Goal: Information Seeking & Learning: Learn about a topic

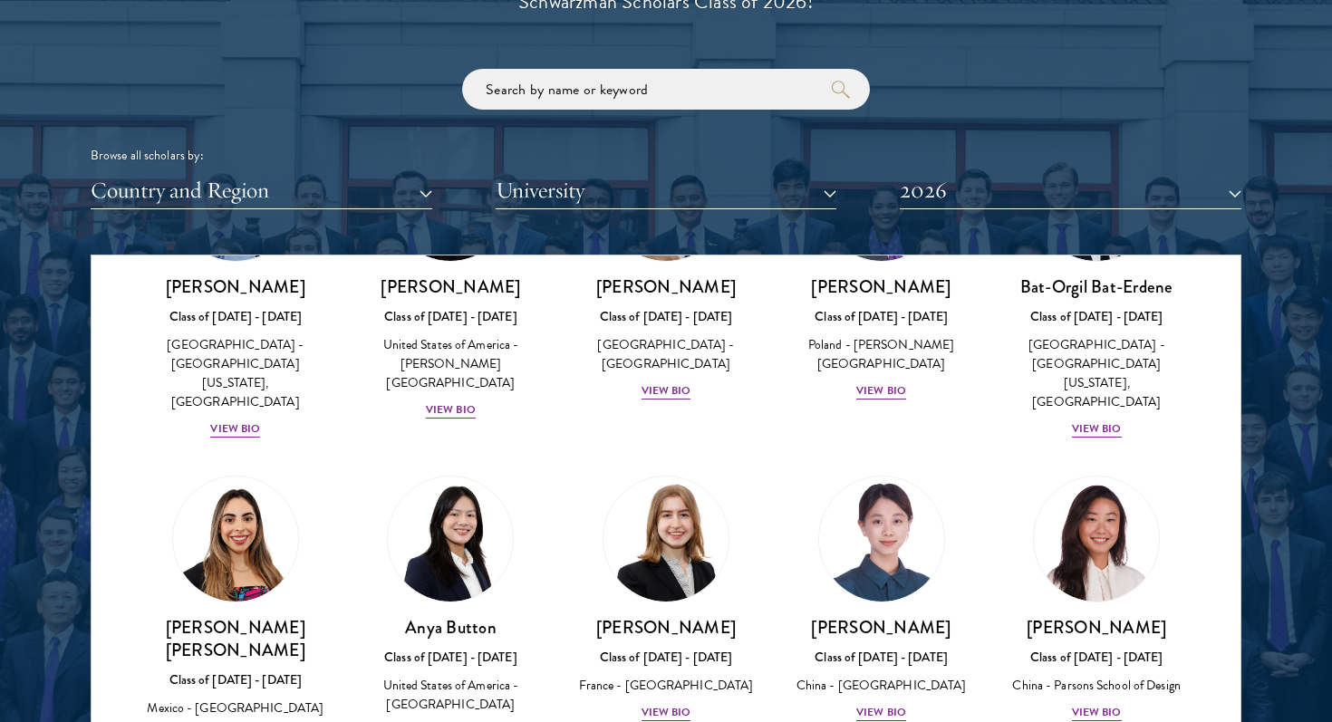
scroll to position [1355, 0]
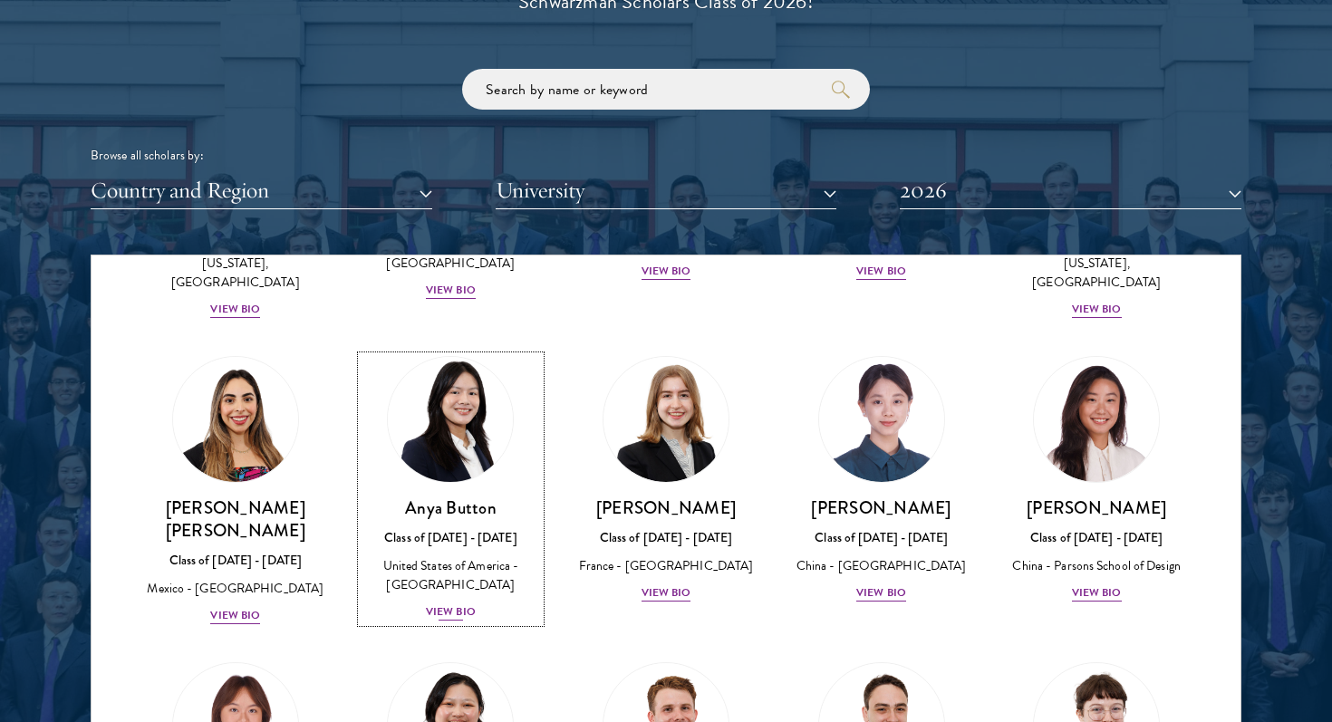
click at [463, 604] on div "View Bio" at bounding box center [451, 612] width 50 height 17
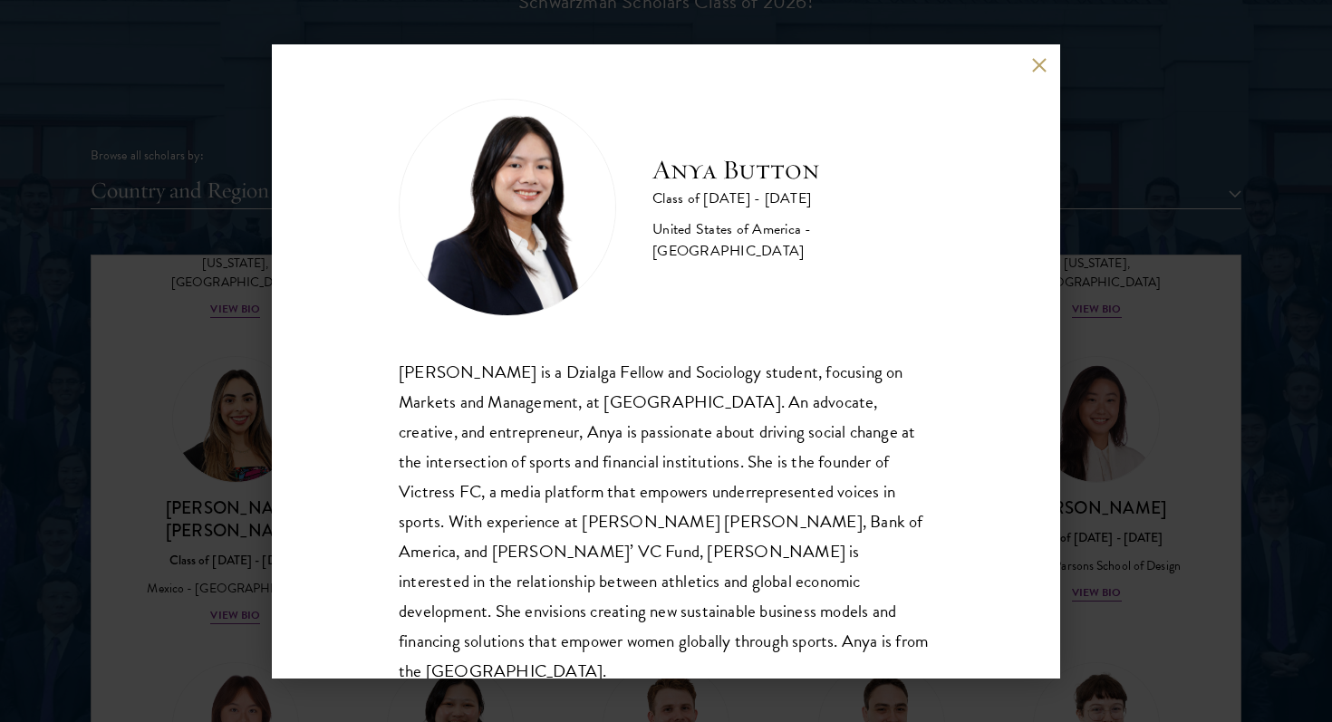
click at [1037, 66] on button at bounding box center [1038, 65] width 15 height 15
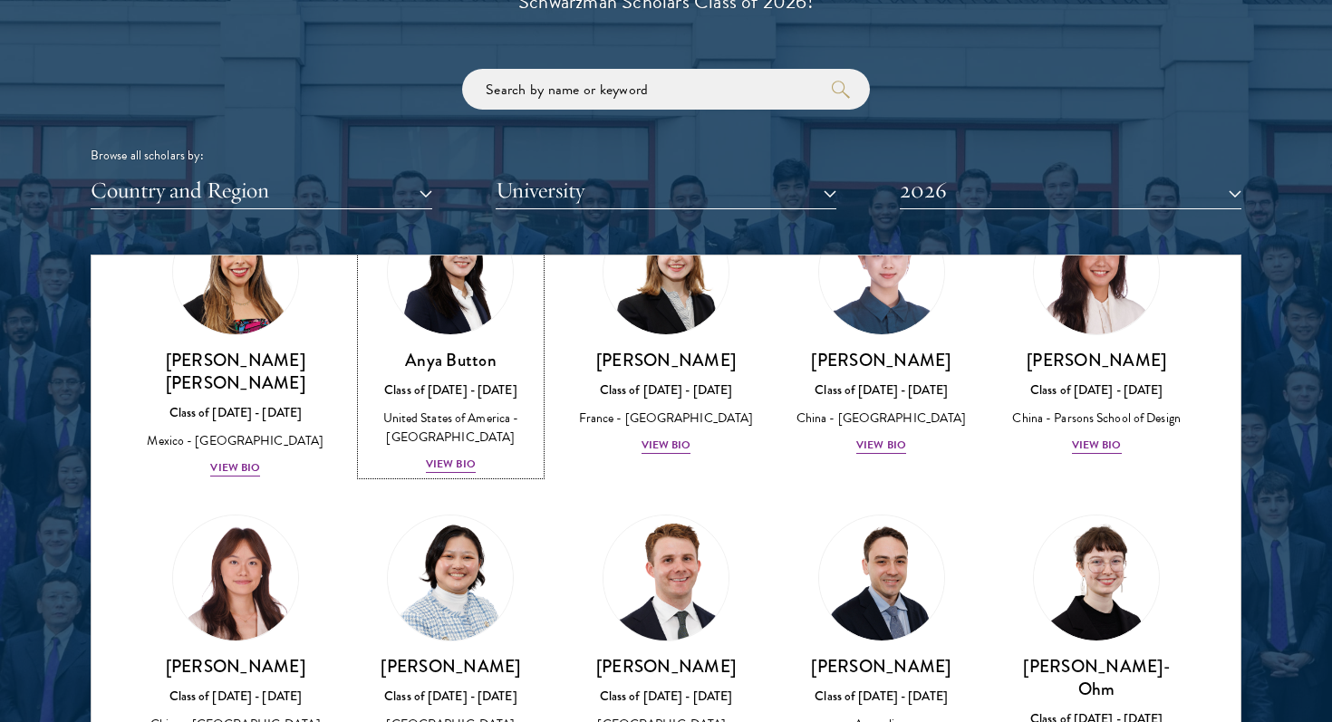
scroll to position [1538, 0]
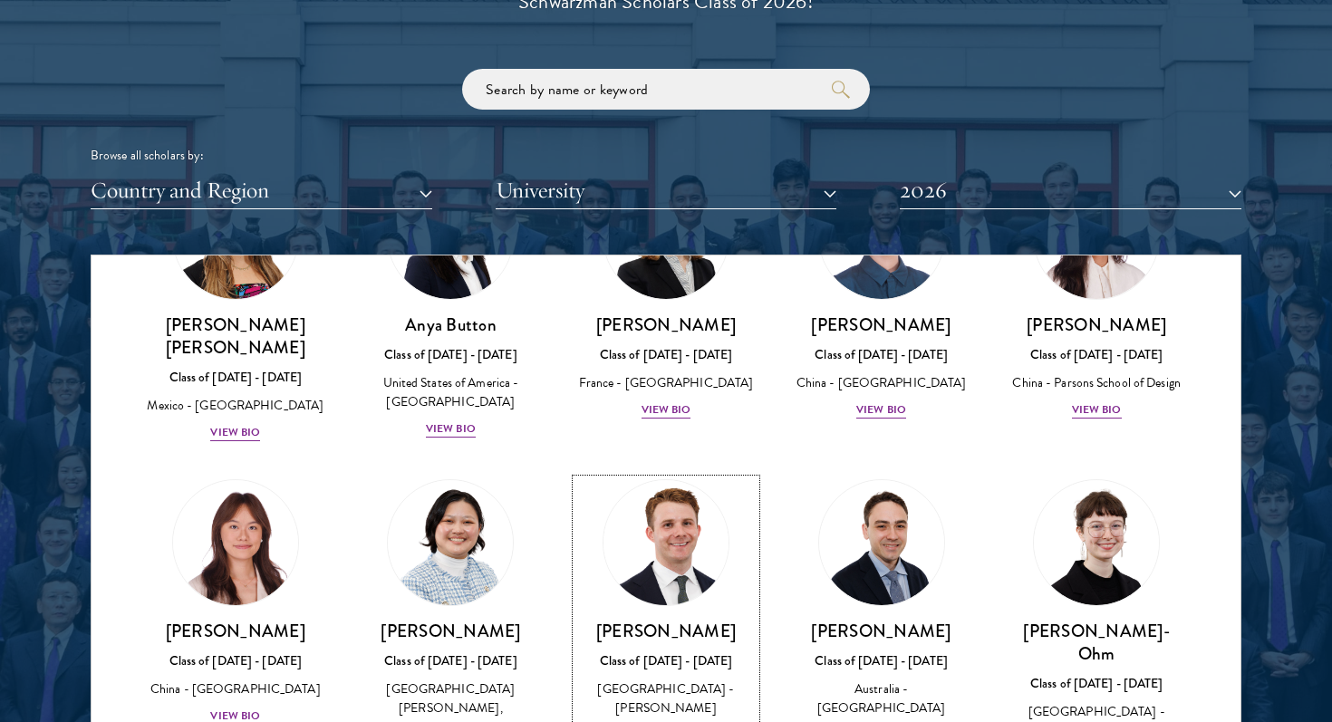
click at [684, 646] on div "Chandler Compton Class of 2025 - 2026 United States of America - Wofford Colleg…" at bounding box center [665, 692] width 179 height 145
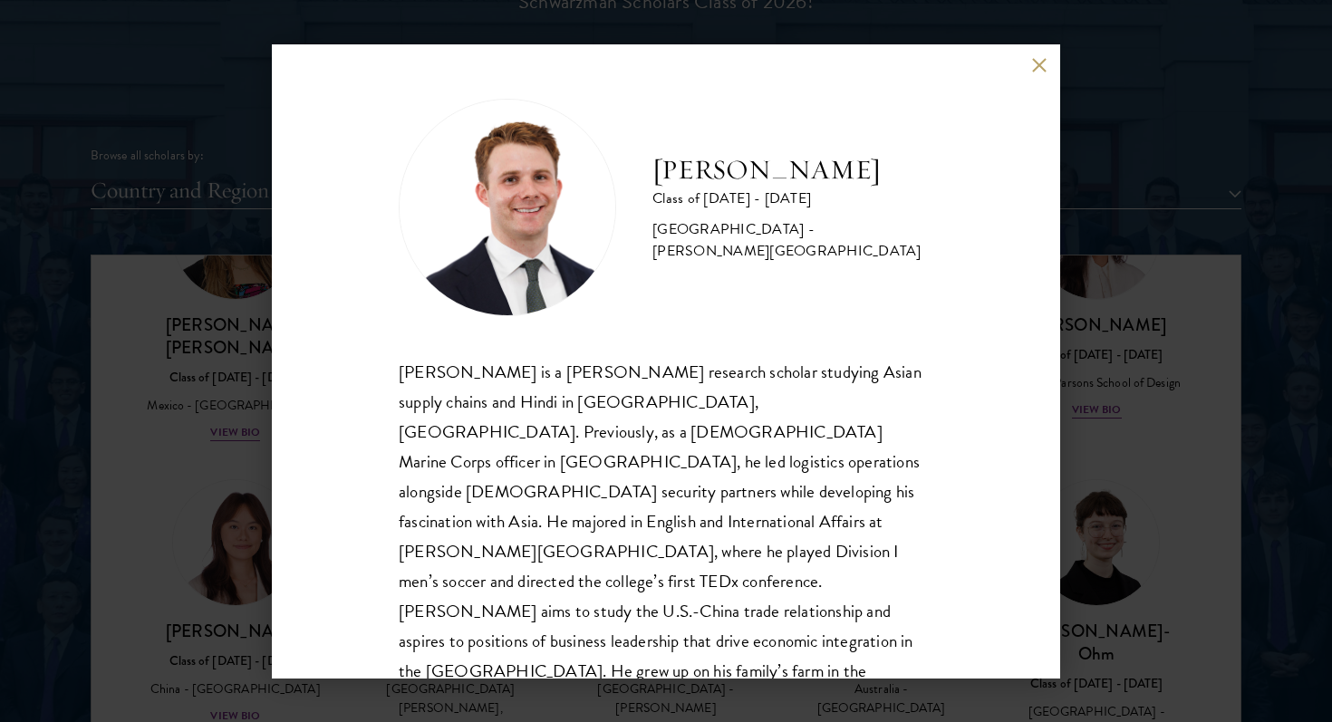
click at [1031, 71] on button at bounding box center [1038, 65] width 15 height 15
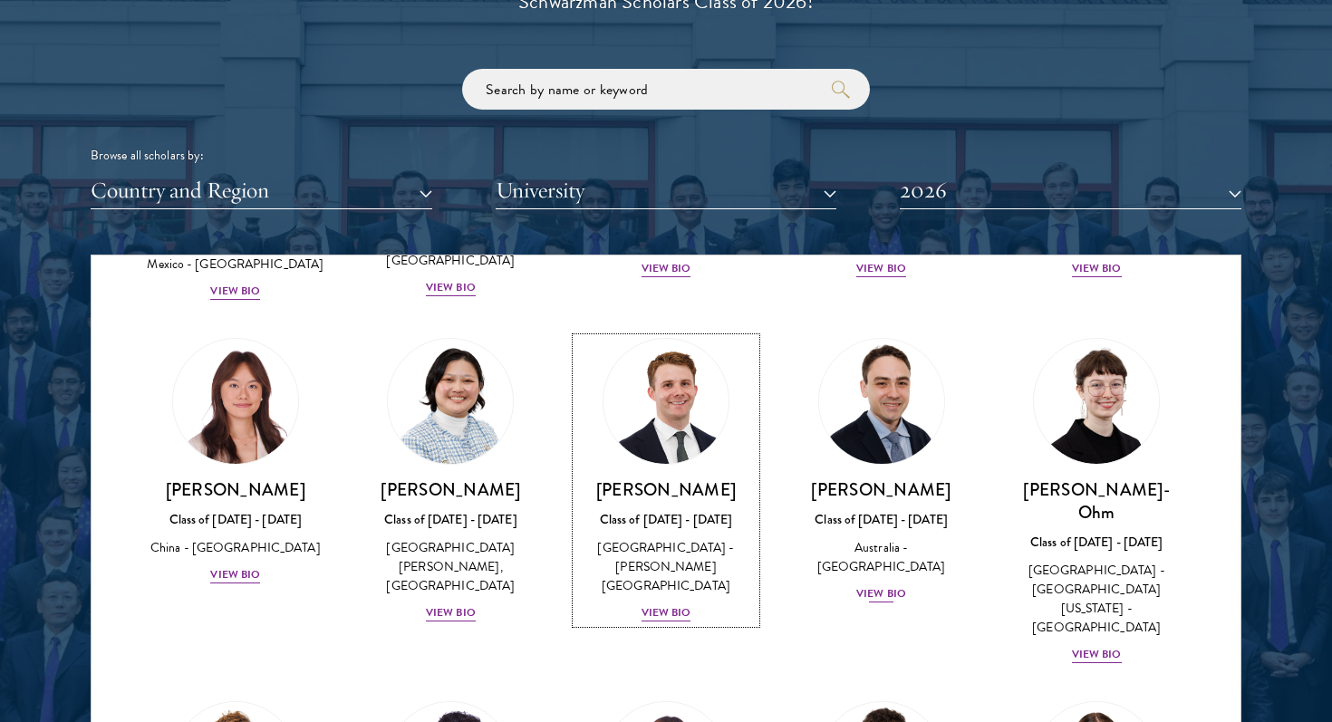
scroll to position [1735, 0]
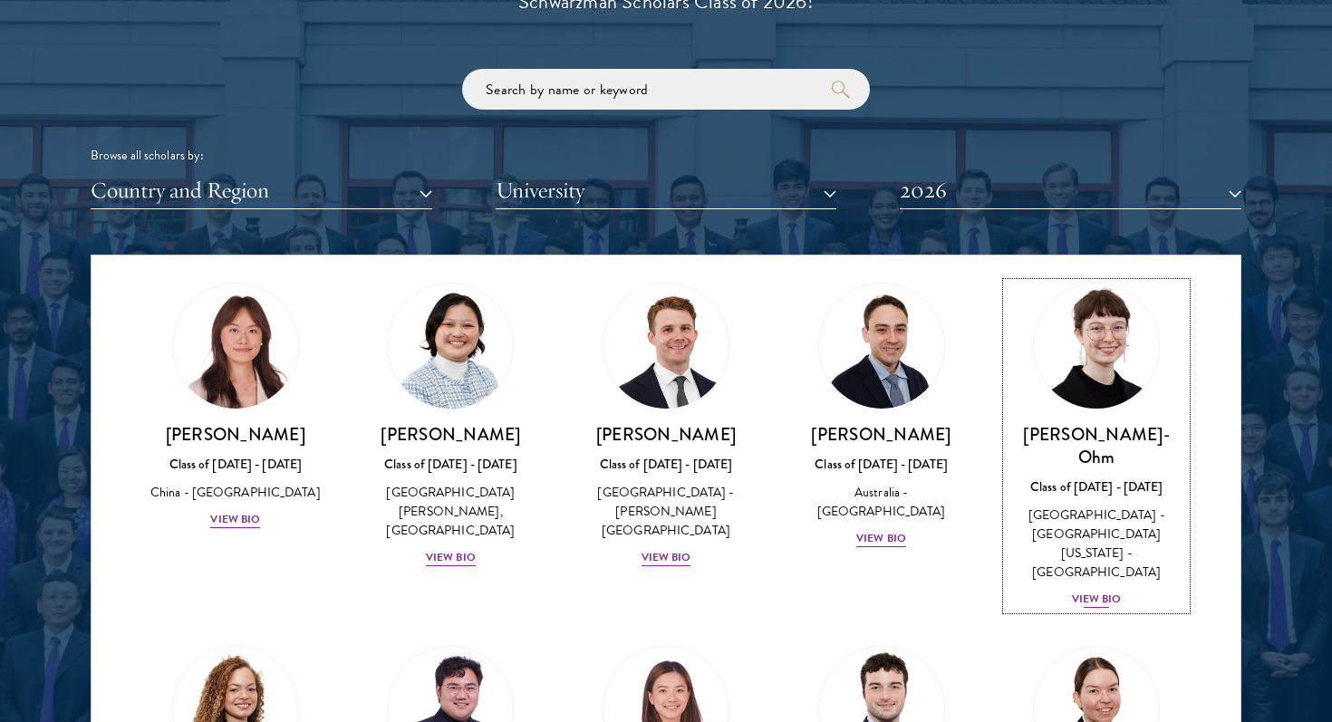
click at [1107, 591] on div "View Bio" at bounding box center [1097, 599] width 50 height 17
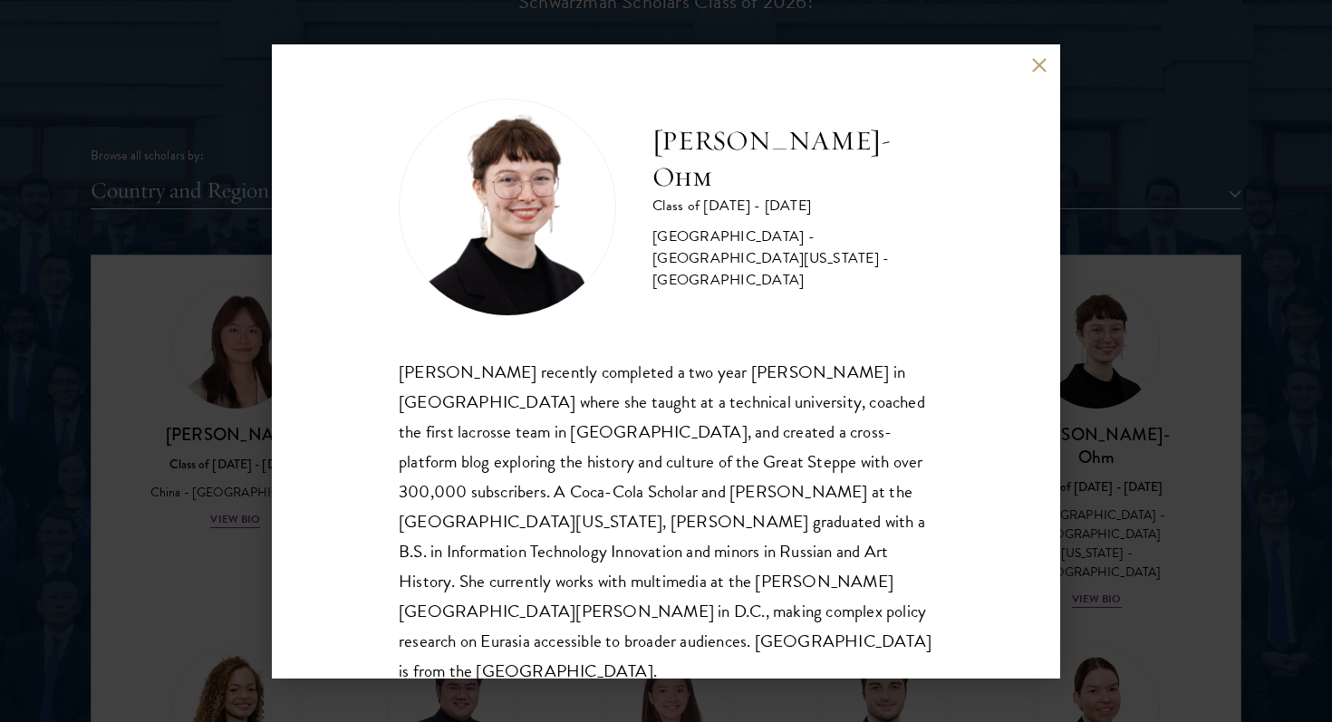
click at [1035, 79] on div "Ottilie Cooper-Ohm Class of 2025 - 2026 United States of America - University o…" at bounding box center [666, 361] width 788 height 634
click at [1029, 66] on div "Ottilie Cooper-Ohm Class of 2025 - 2026 United States of America - University o…" at bounding box center [666, 361] width 788 height 634
click at [1041, 59] on button at bounding box center [1038, 65] width 15 height 15
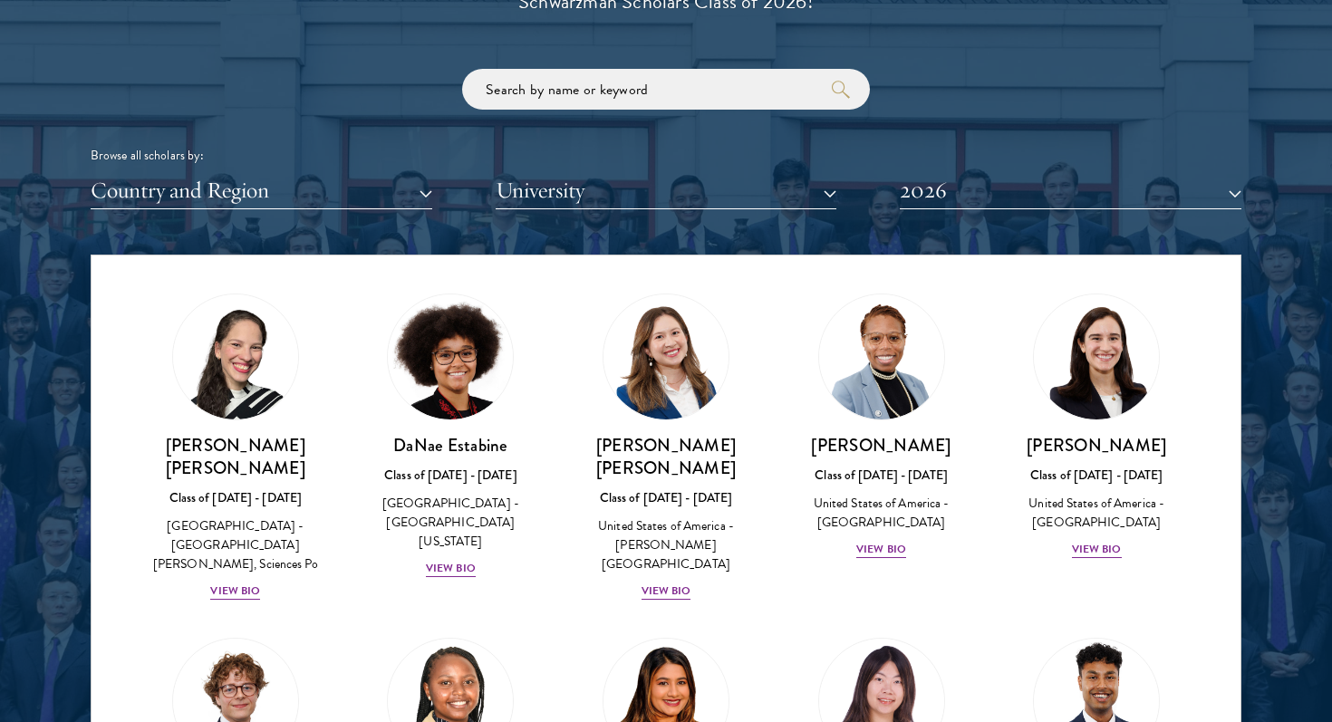
scroll to position [2452, 0]
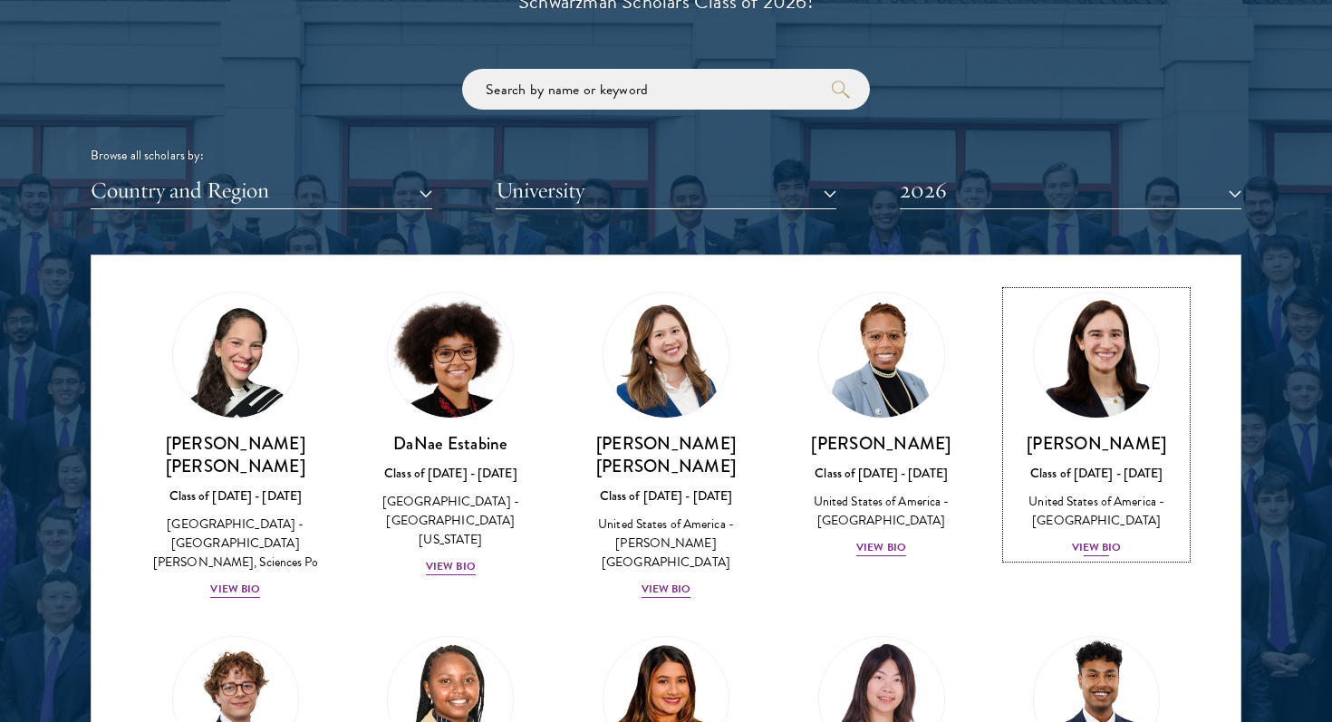
click at [1106, 539] on div "View Bio" at bounding box center [1097, 547] width 50 height 17
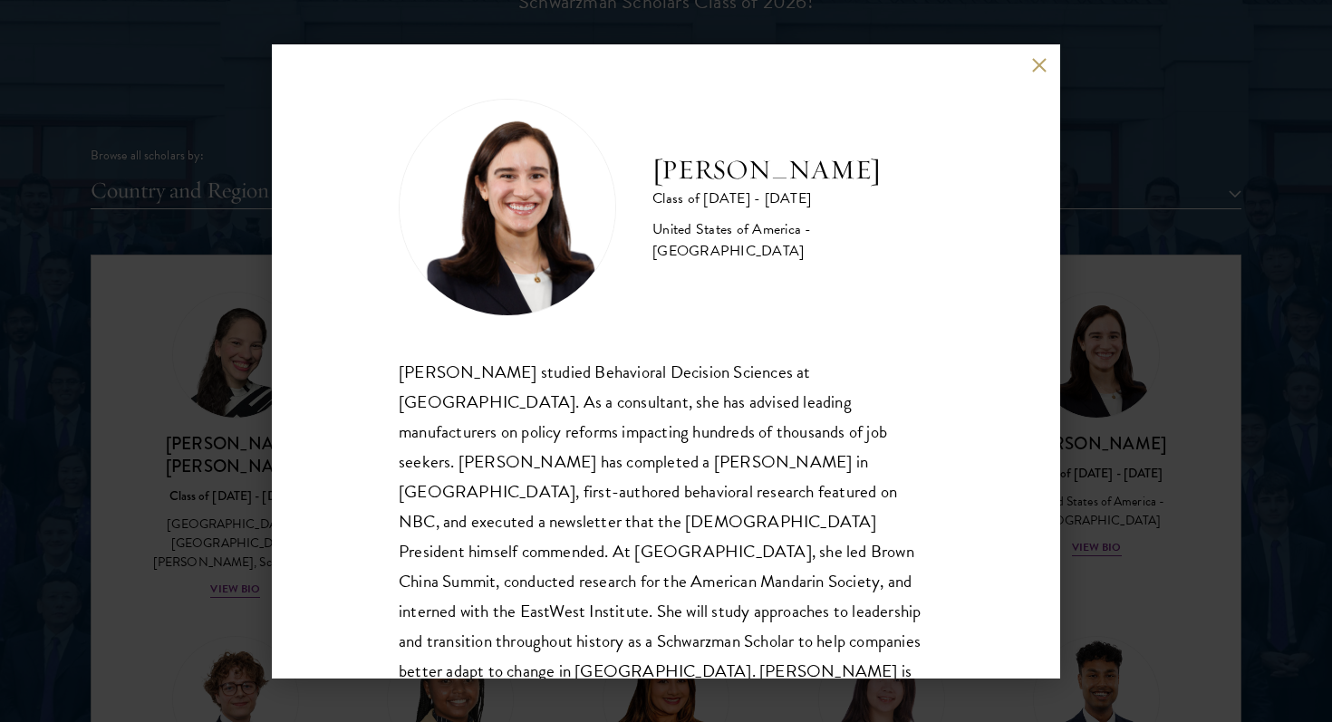
scroll to position [2, 0]
click at [1035, 64] on button at bounding box center [1038, 65] width 15 height 15
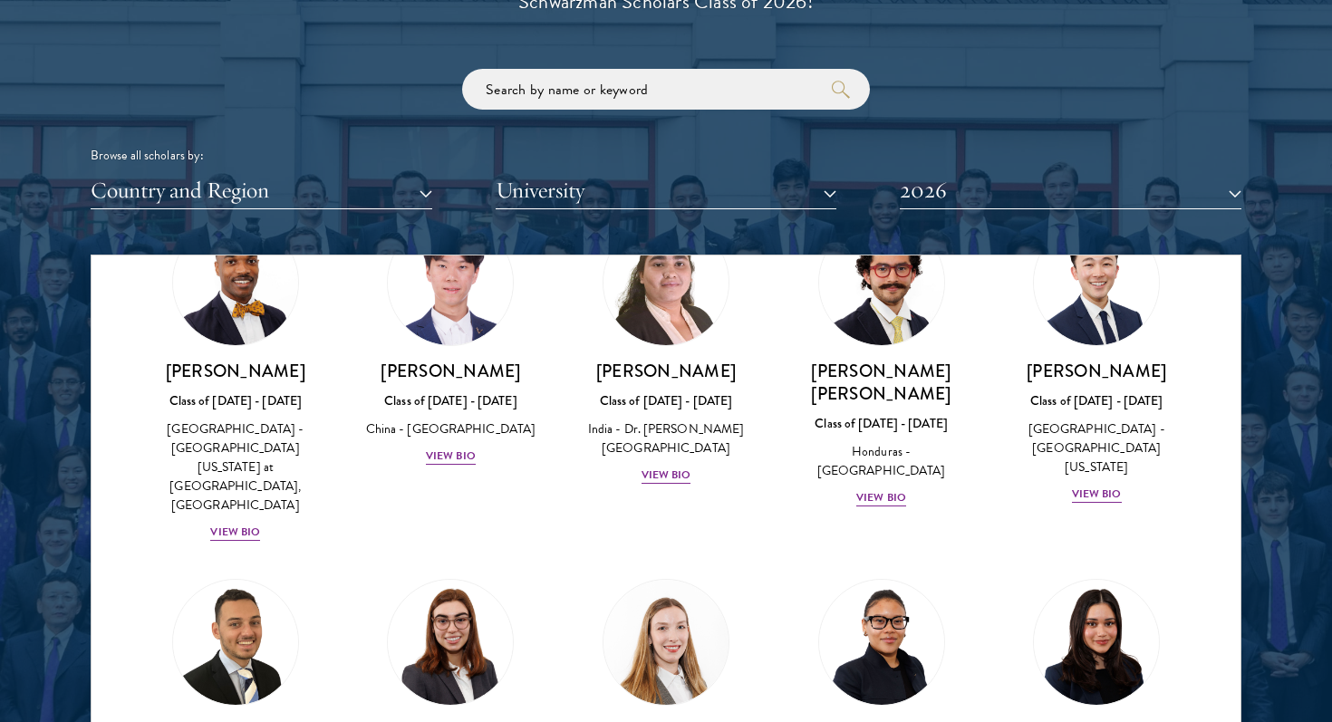
scroll to position [3965, 0]
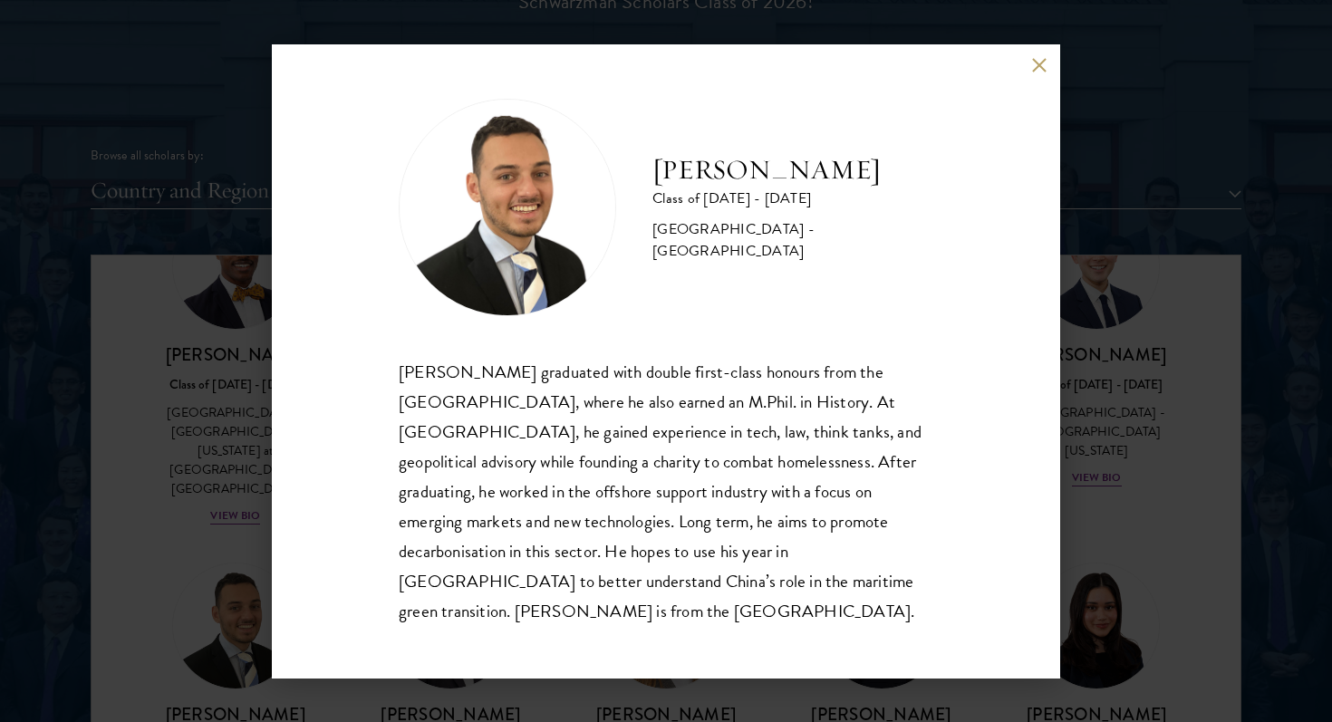
click at [1040, 72] on button at bounding box center [1038, 65] width 15 height 15
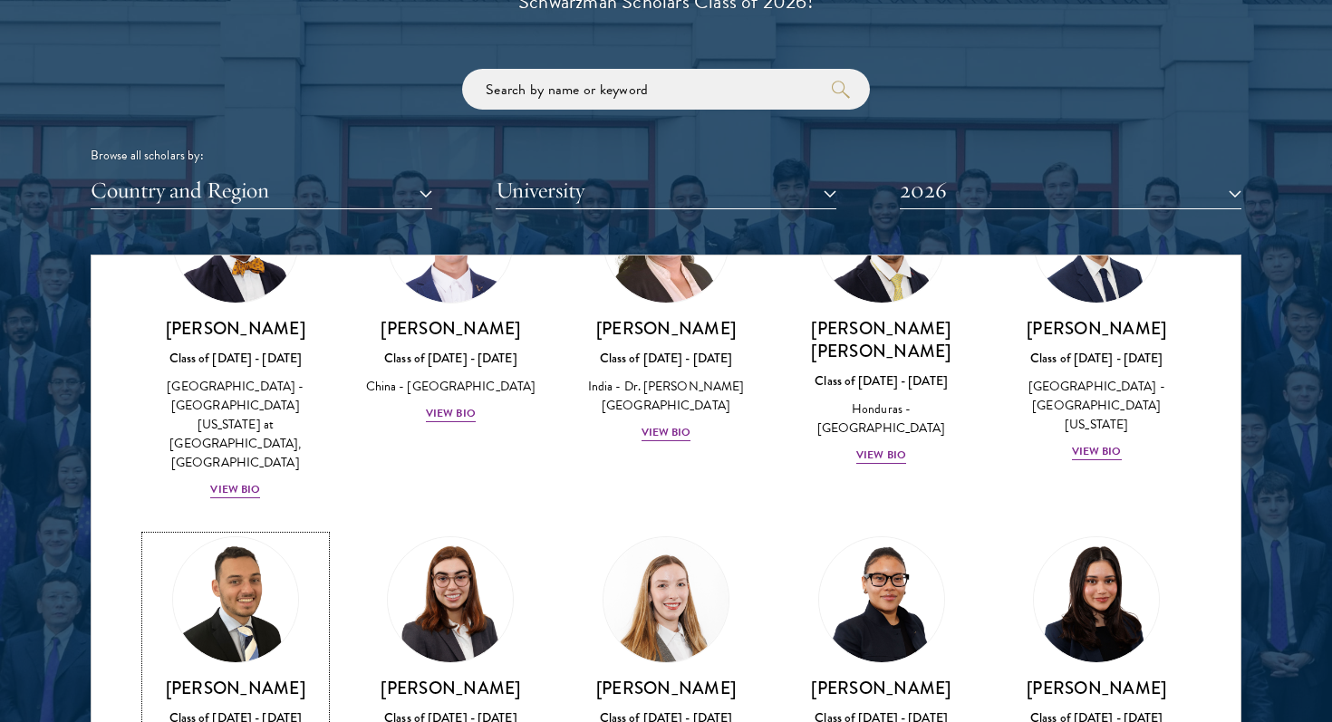
scroll to position [3959, 0]
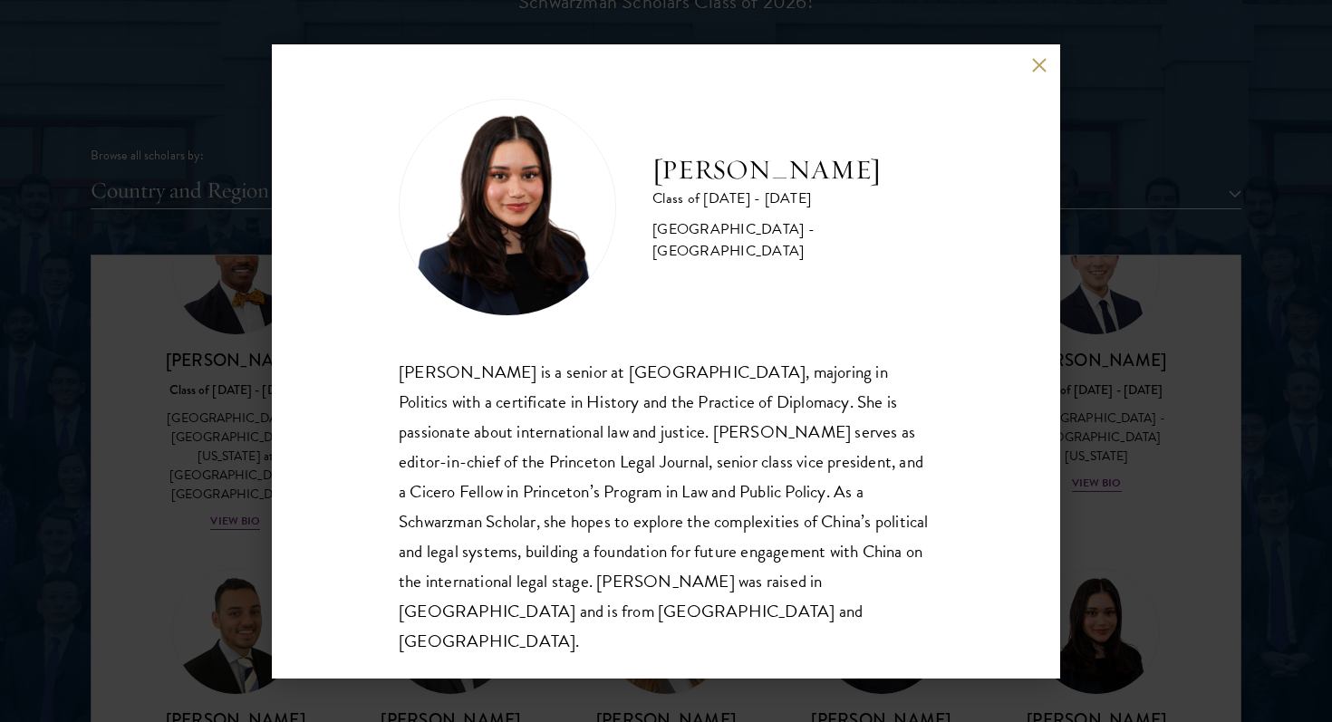
click at [1039, 73] on button at bounding box center [1038, 65] width 15 height 15
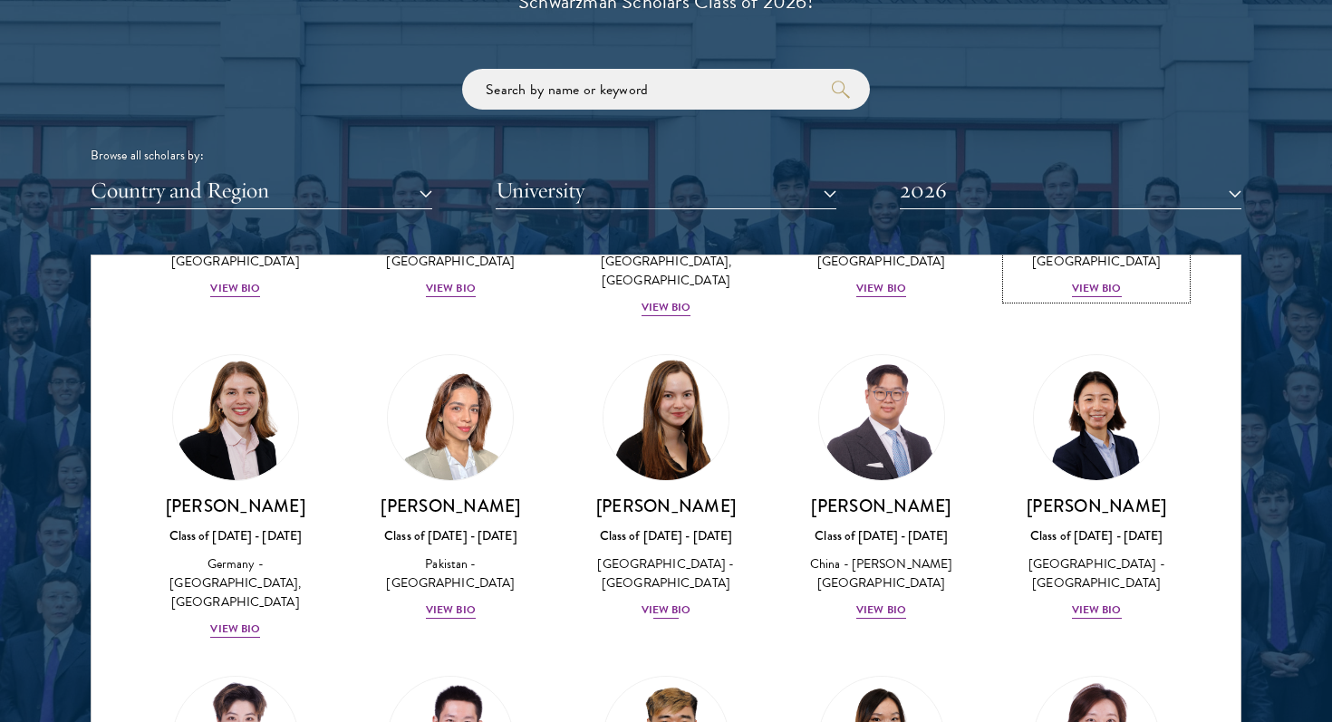
scroll to position [4497, 0]
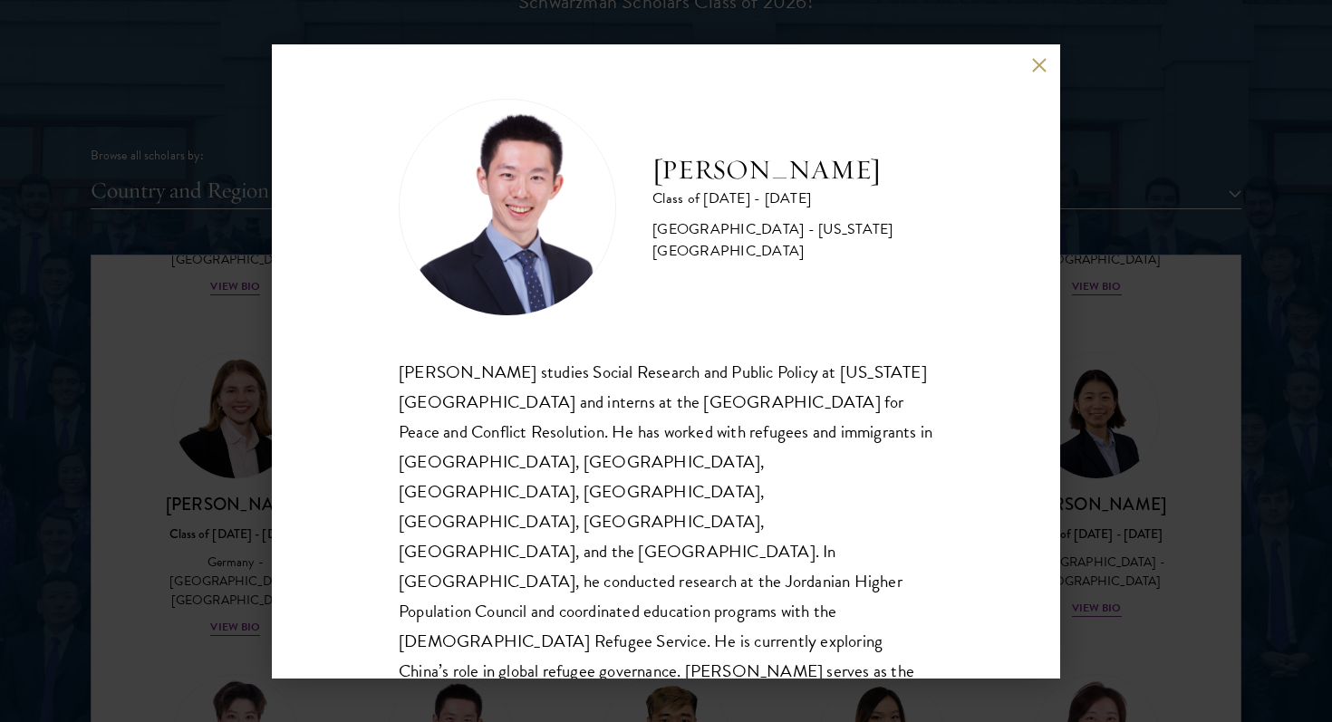
click at [1031, 72] on button at bounding box center [1038, 65] width 15 height 15
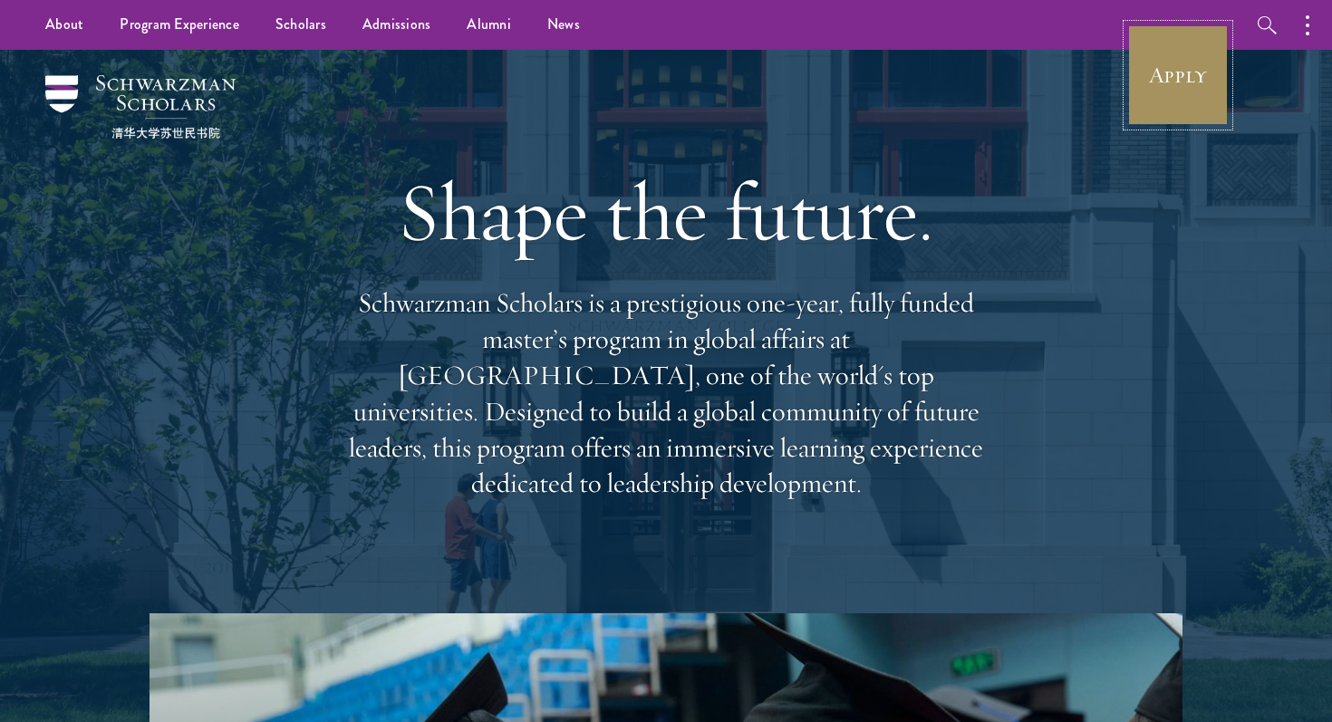
click at [1175, 60] on link "Apply" at bounding box center [1177, 74] width 101 height 101
